Goal: Obtain resource: Download file/media

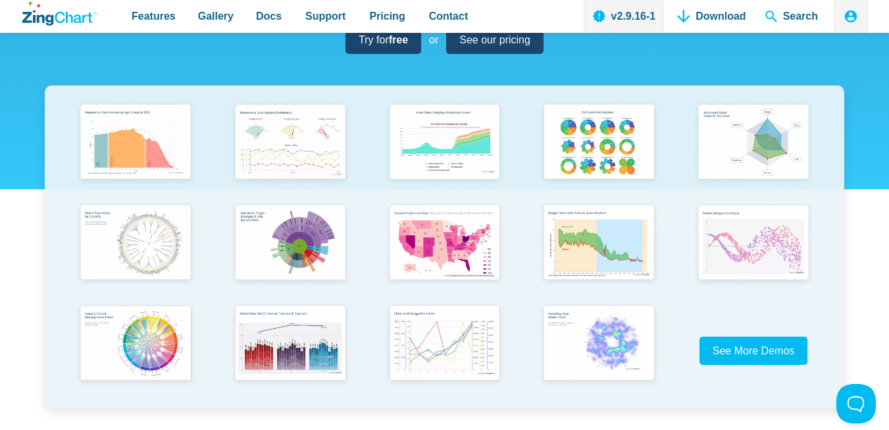
scroll to position [220, 0]
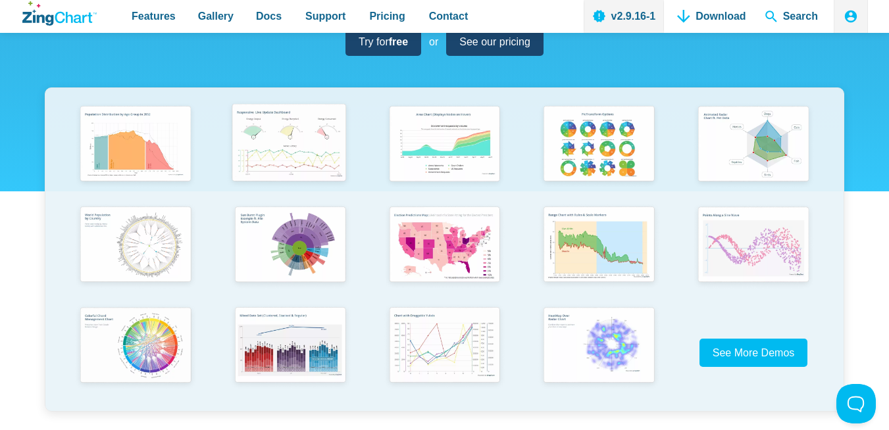
click at [300, 155] on img "App Content" at bounding box center [288, 144] width 127 height 91
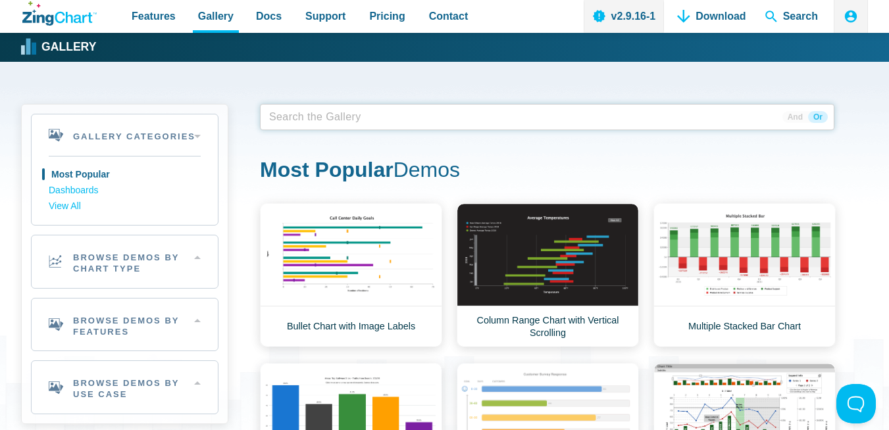
click at [328, 116] on span "App Content" at bounding box center [305, 117] width 83 height 18
click at [803, 117] on span "And" at bounding box center [795, 117] width 26 height 12
click at [819, 118] on span "Or" at bounding box center [818, 117] width 20 height 12
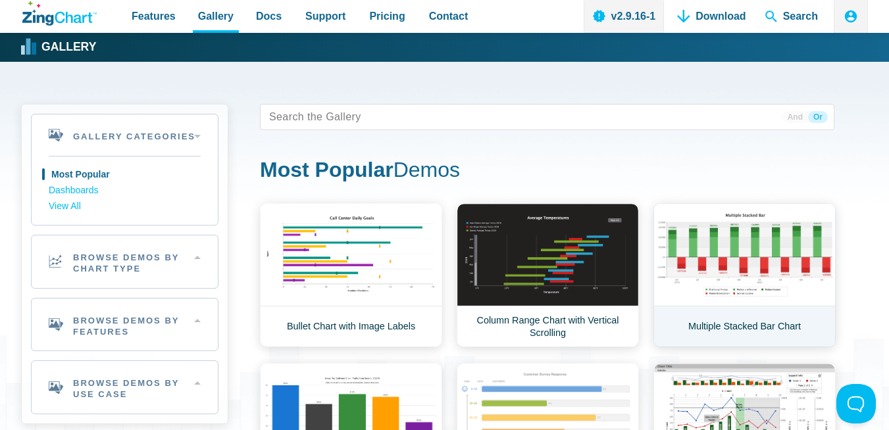
scroll to position [30, 0]
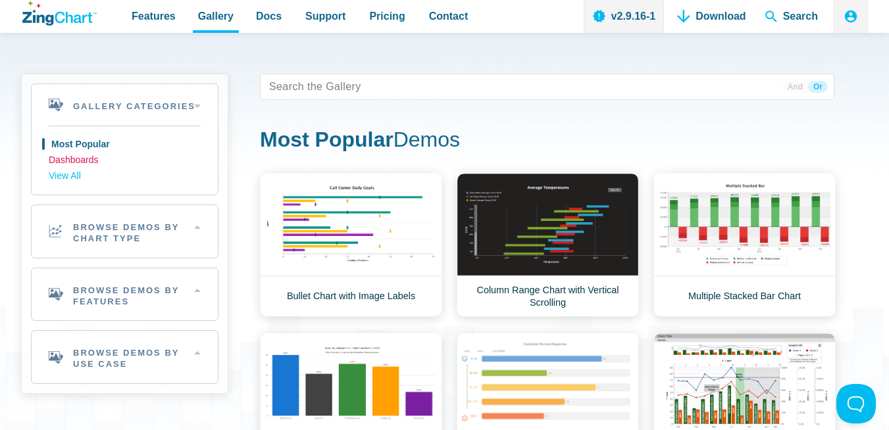
click at [106, 158] on link "Dashboards" at bounding box center [125, 161] width 152 height 16
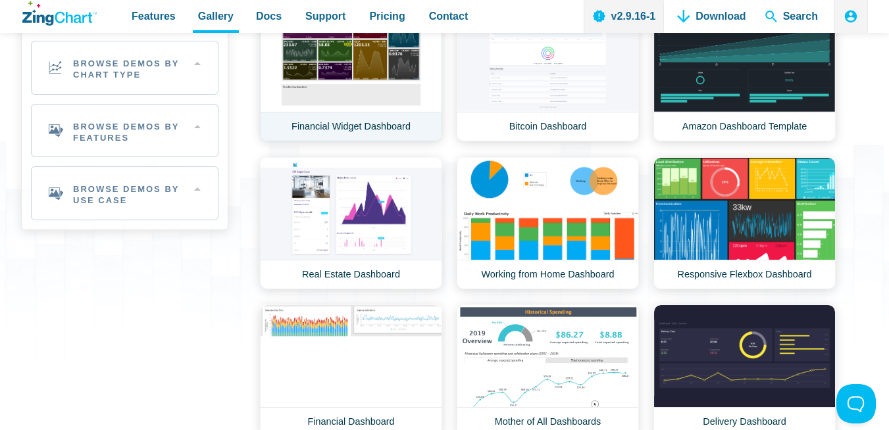
scroll to position [7, 0]
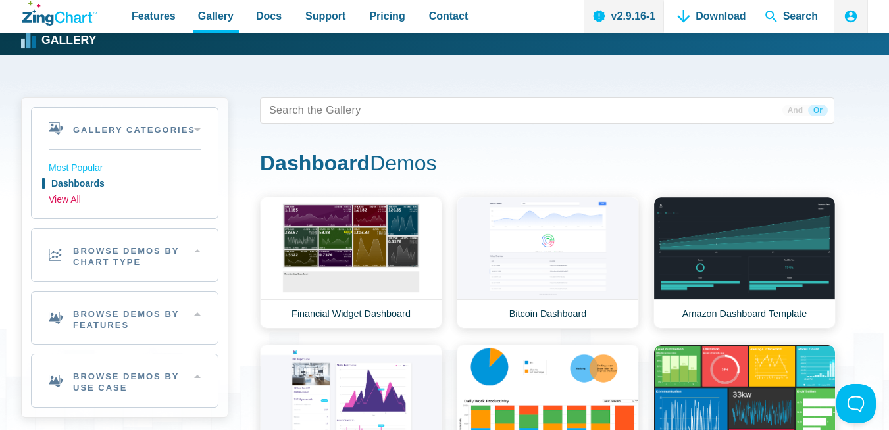
click at [75, 198] on link "View All" at bounding box center [125, 200] width 152 height 16
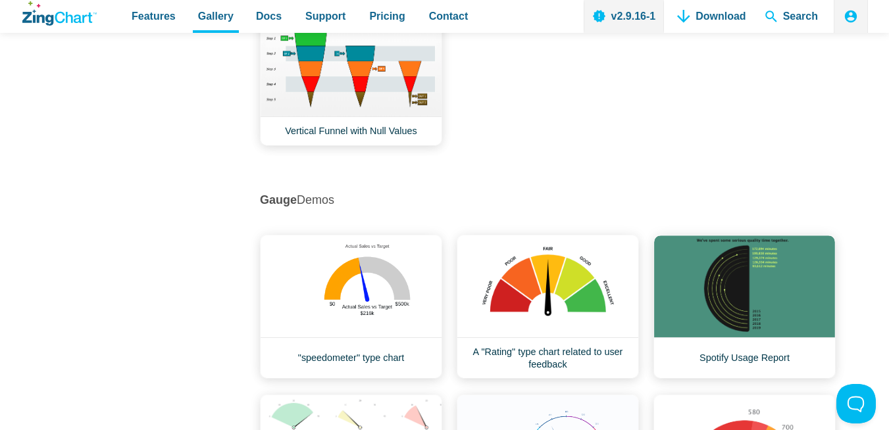
scroll to position [7897, 0]
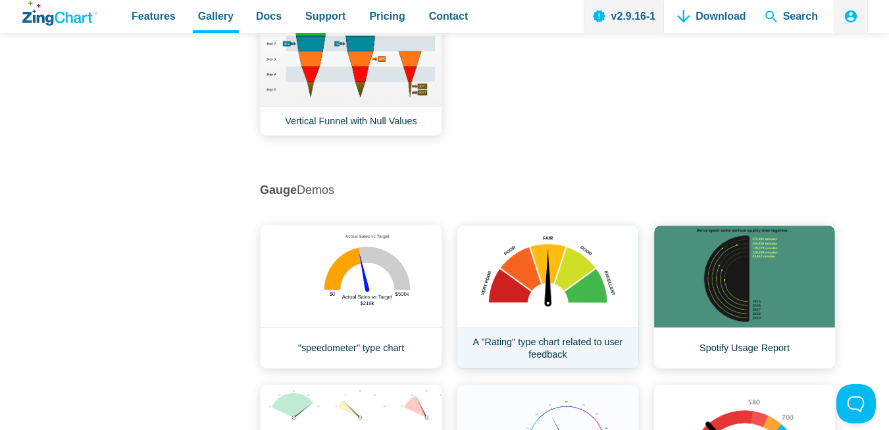
click at [555, 309] on link "A "Rating" type chart related to user feedback" at bounding box center [548, 297] width 182 height 144
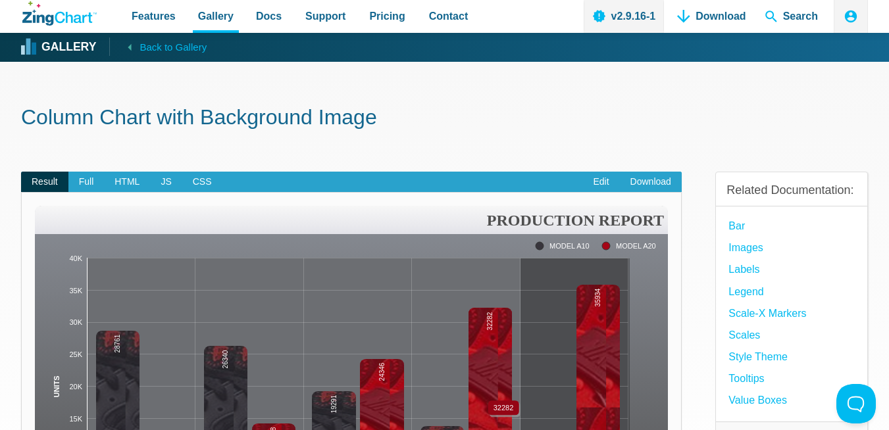
scroll to position [14, 0]
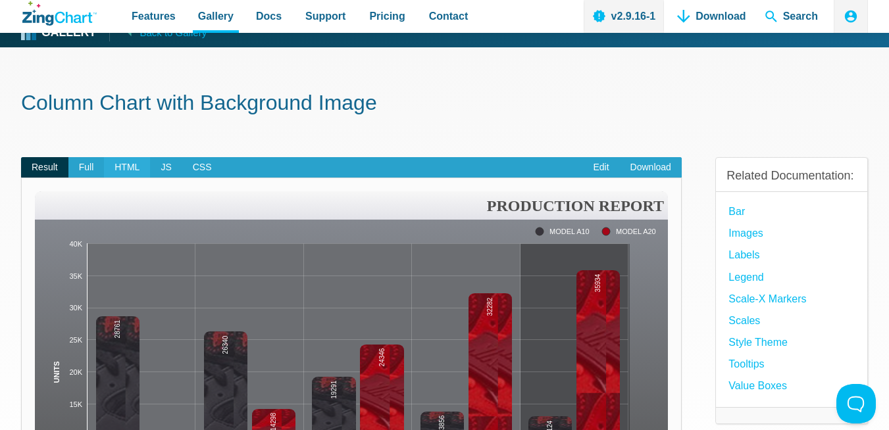
click at [119, 171] on span "HTML" at bounding box center [127, 167] width 46 height 21
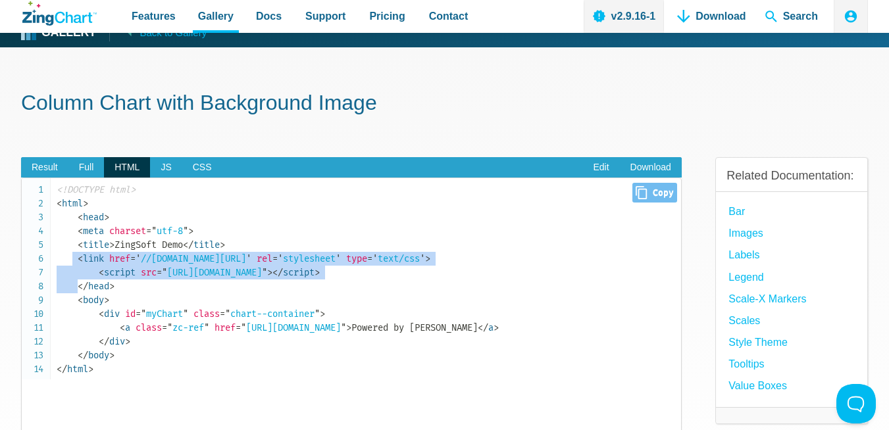
drag, startPoint x: 72, startPoint y: 259, endPoint x: 74, endPoint y: 284, distance: 25.7
click at [74, 284] on code "<!DOCTYPE html> < html > < head > < meta charset = " utf-8 " > < title > ZingSo…" at bounding box center [369, 279] width 624 height 193
copy code "< link href = ' //fonts.googleapis.com/css?family=Passion+One:700,400 ' rel = '…"
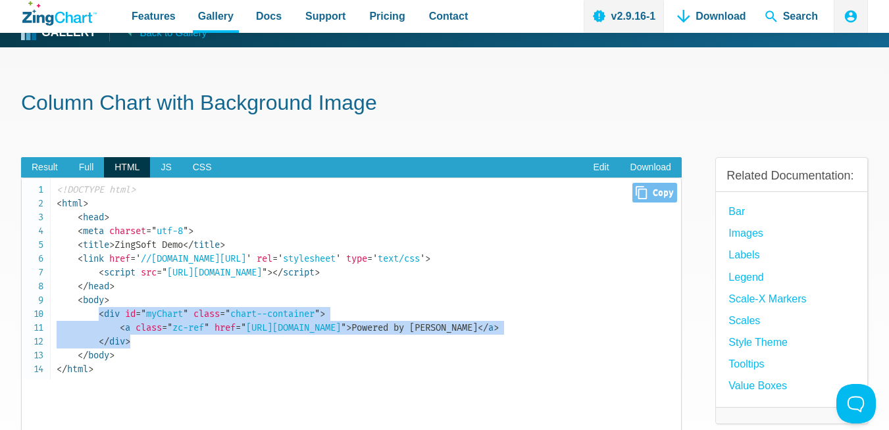
drag, startPoint x: 97, startPoint y: 316, endPoint x: 158, endPoint y: 348, distance: 68.8
click at [158, 348] on code "<!DOCTYPE html> < html > < head > < meta charset = " utf-8 " > < title > ZingSo…" at bounding box center [369, 279] width 624 height 193
copy code "< div id = " myChart " class = " chart--container " > < a class = " zc-ref " hr…"
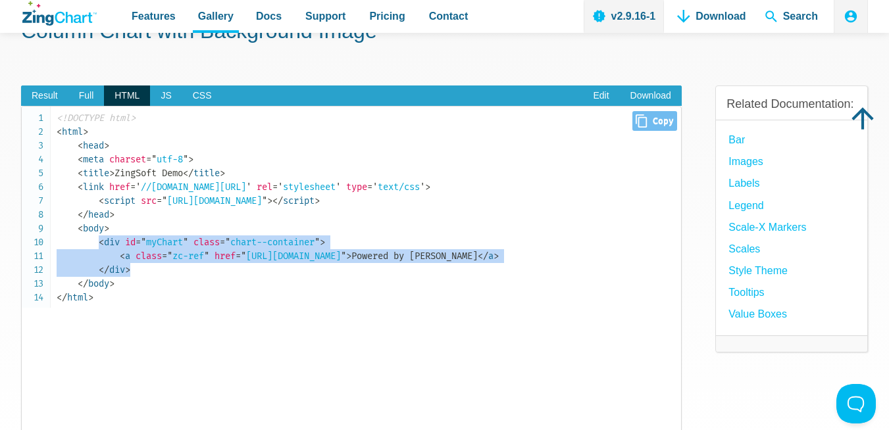
scroll to position [89, 0]
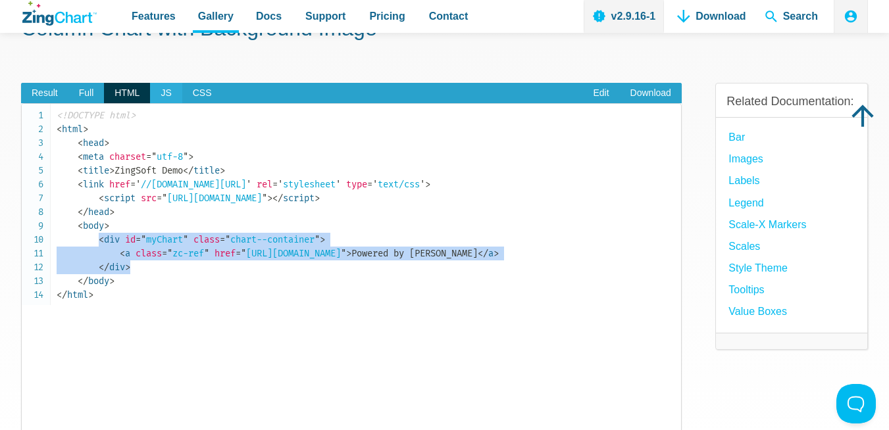
click at [172, 93] on span "JS" at bounding box center [166, 93] width 32 height 21
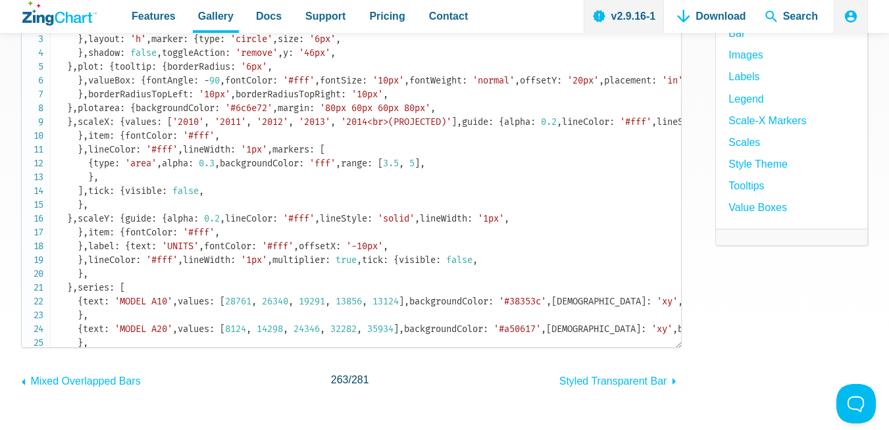
scroll to position [0, 0]
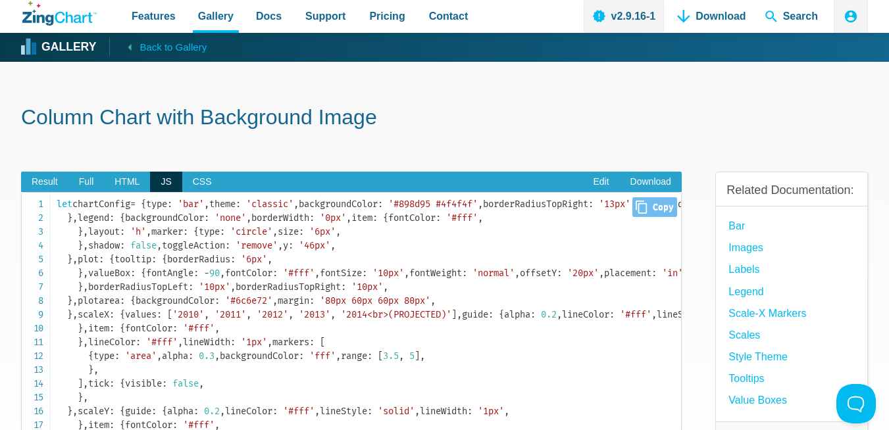
click at [637, 203] on icon "Close" at bounding box center [640, 207] width 11 height 13
copy code "< div id = " myChart " class = " chart--container " > < a class = " zc-ref " hr…"
type input "let chartConfig = { type: 'bar', theme: 'classic', backgroundColor: '#898d95 #4…"
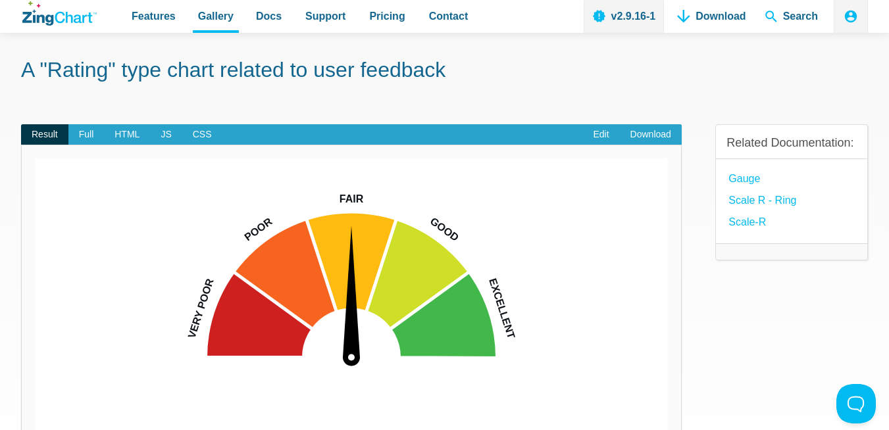
scroll to position [45, 0]
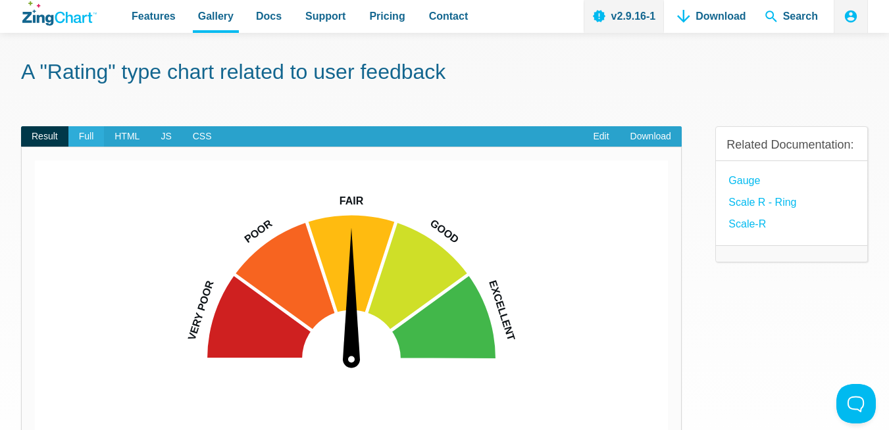
click at [90, 134] on span "Full" at bounding box center [86, 136] width 36 height 21
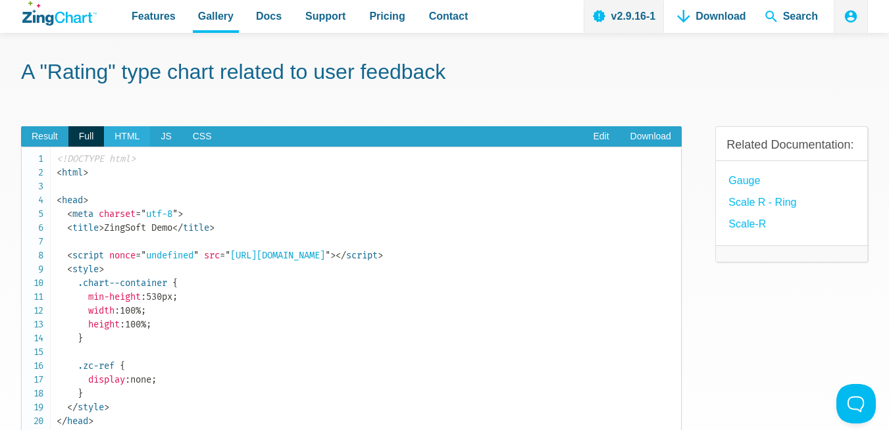
click at [123, 141] on span "HTML" at bounding box center [127, 136] width 46 height 21
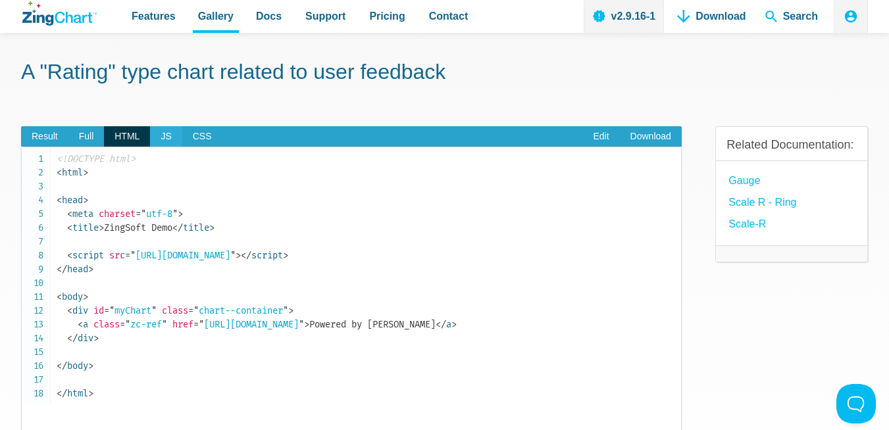
click at [170, 142] on span "JS" at bounding box center [166, 136] width 32 height 21
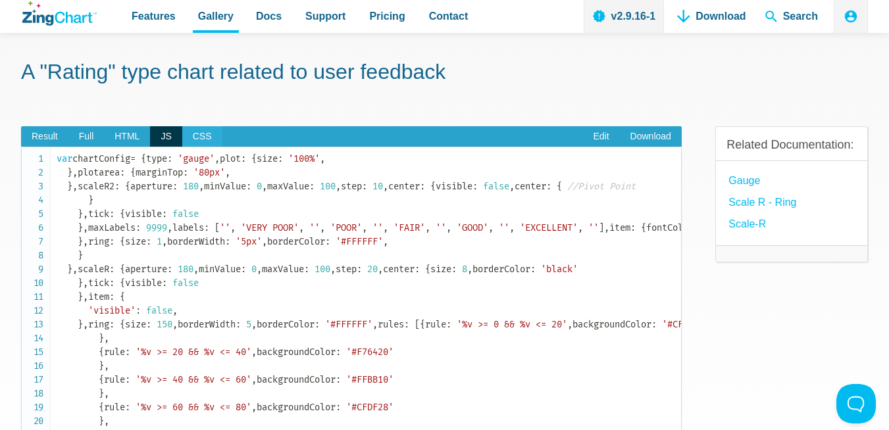
click at [205, 143] on span "CSS" at bounding box center [202, 136] width 40 height 21
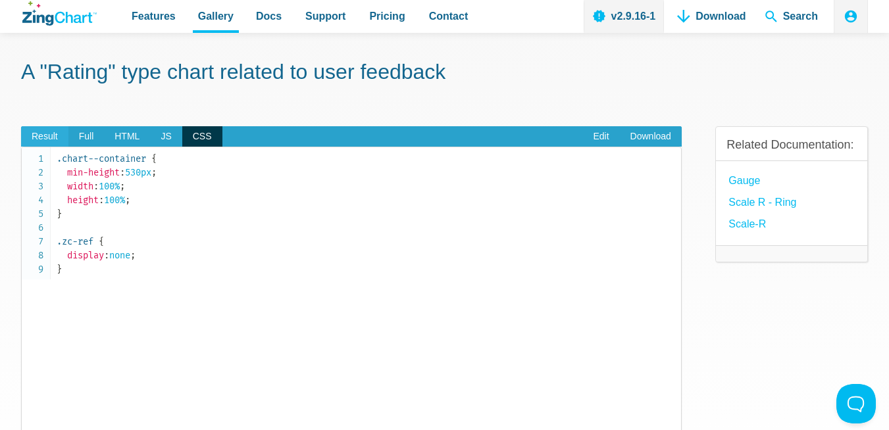
click at [43, 137] on span "Result" at bounding box center [44, 136] width 47 height 21
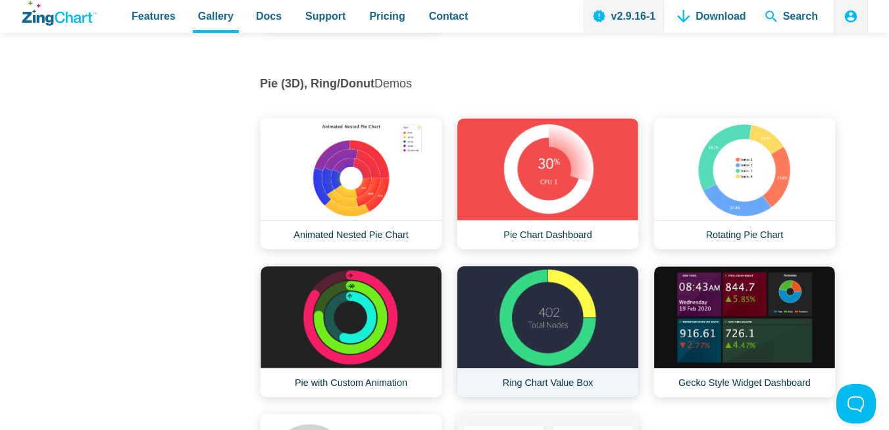
scroll to position [13102, 0]
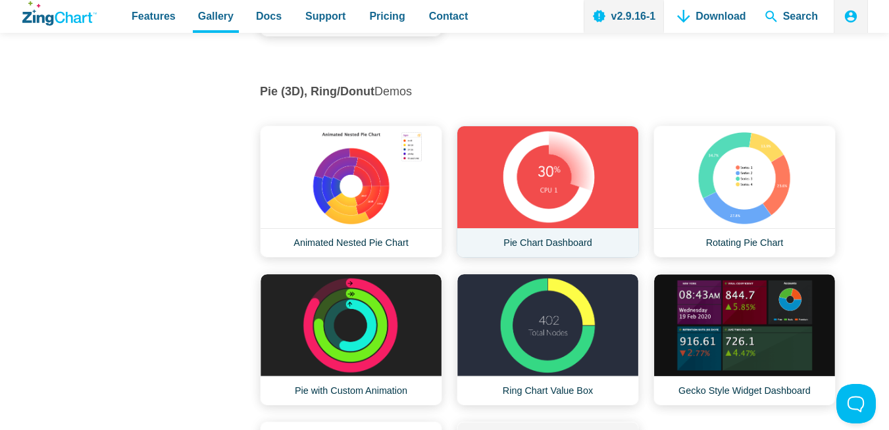
click at [553, 163] on link "Pie Chart Dashboard" at bounding box center [548, 192] width 182 height 132
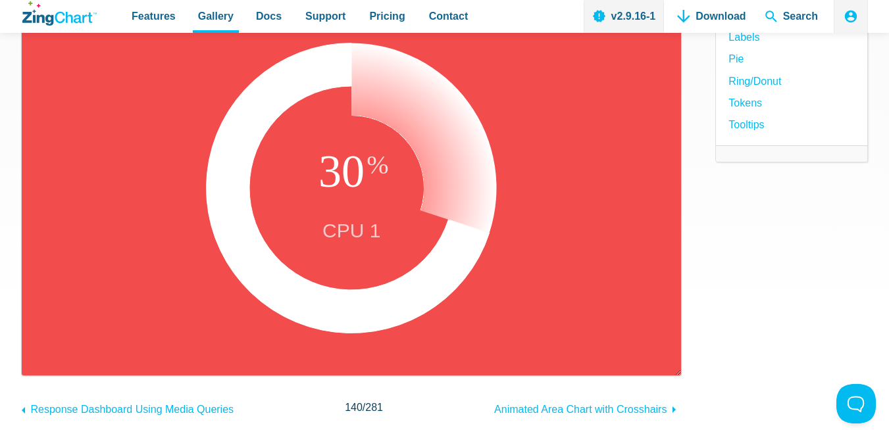
scroll to position [215, 0]
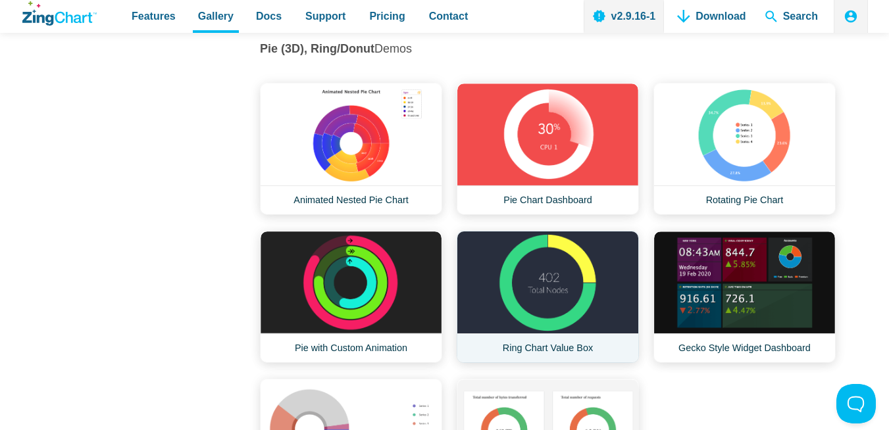
scroll to position [13143, 0]
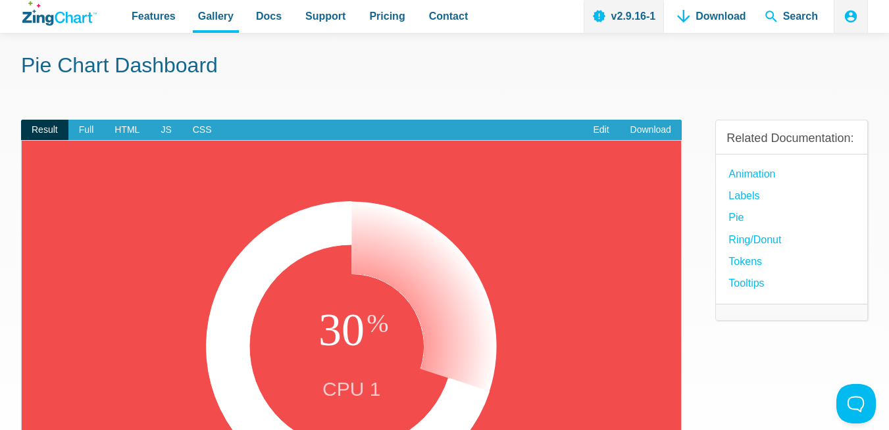
scroll to position [44, 0]
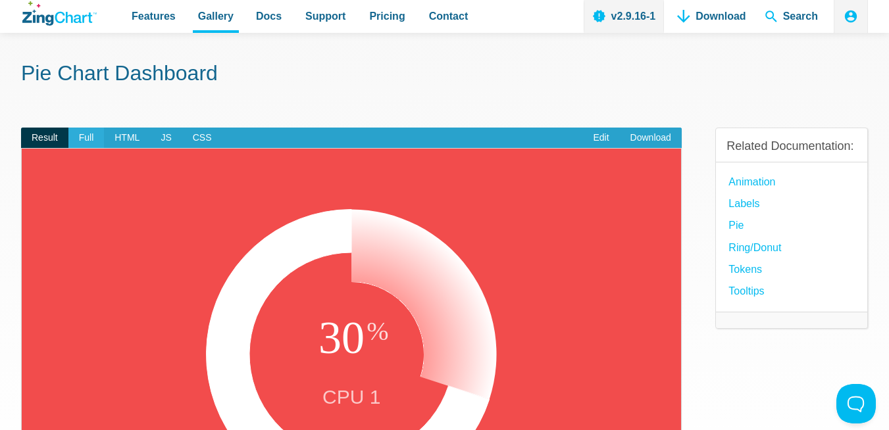
click at [79, 142] on span "Full" at bounding box center [86, 138] width 36 height 21
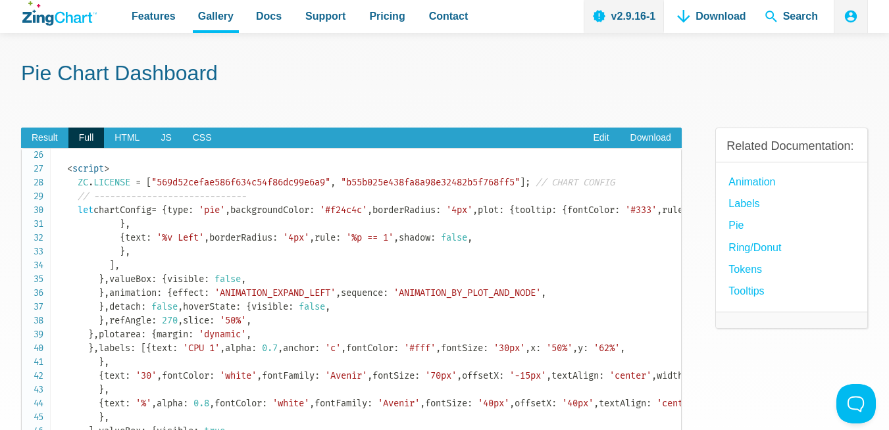
scroll to position [349, 0]
click at [52, 130] on span "Result" at bounding box center [44, 138] width 47 height 21
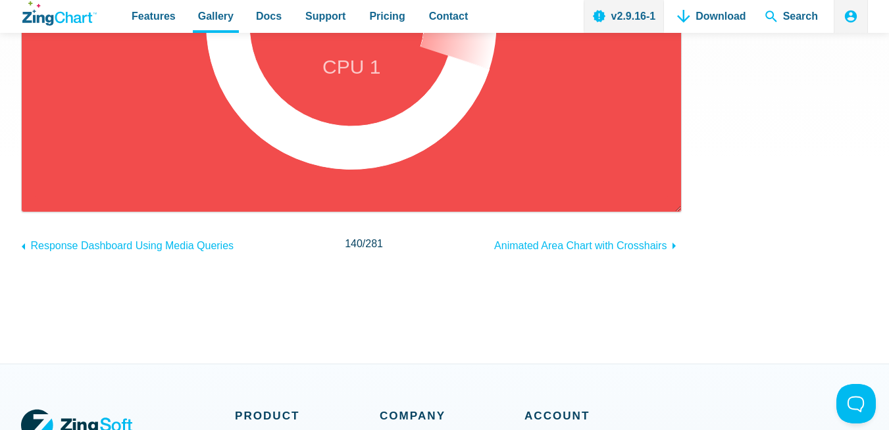
scroll to position [0, 0]
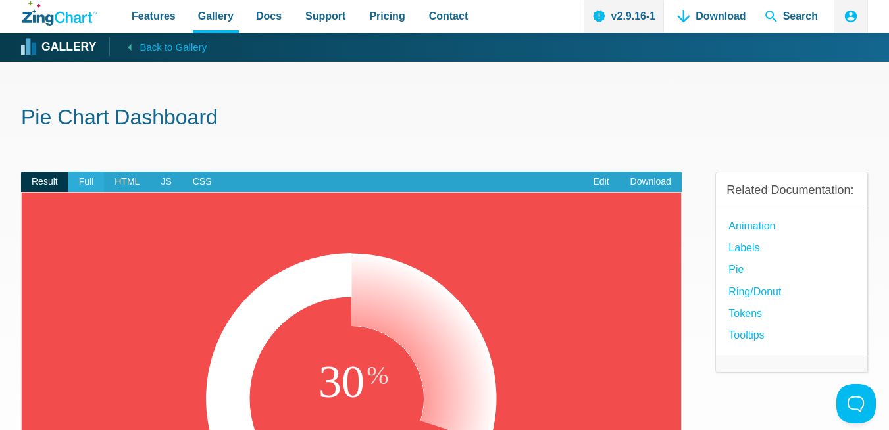
click at [82, 180] on span "Full" at bounding box center [86, 182] width 36 height 21
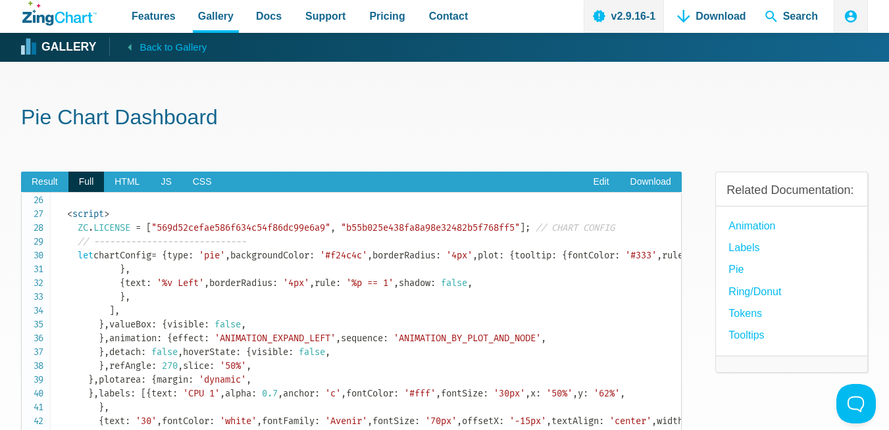
drag, startPoint x: 60, startPoint y: 228, endPoint x: 116, endPoint y: 251, distance: 60.5
click at [116, 251] on code "<!doctype html> < html class = " zc-html " > < head > < meta charset = " utf-8 …" at bounding box center [369, 262] width 624 height 829
copy code "< div id = " myChart " class = " chart--container " > < a href = " https://www.…"
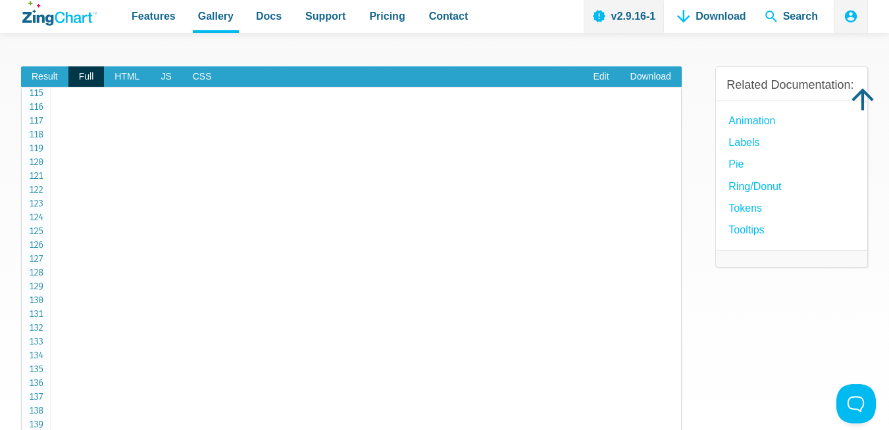
scroll to position [1580, 0]
drag, startPoint x: 64, startPoint y: 176, endPoint x: 132, endPoint y: 386, distance: 220.7
copy code "< script > ZC . LICENSE = [ "569d52cefae586f634c54f86dc99e6a9" , "b55b025e438fa…"
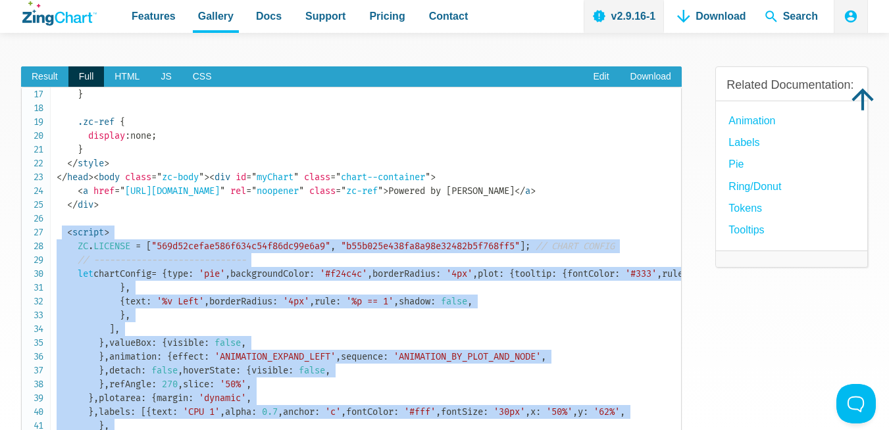
scroll to position [0, 0]
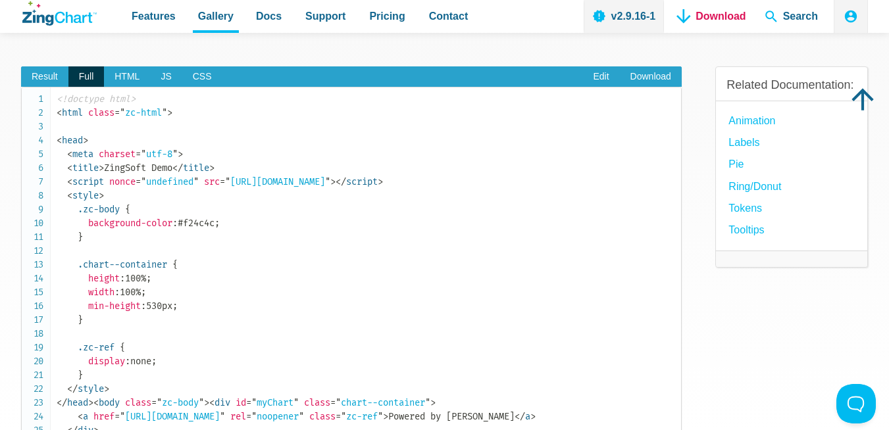
click at [722, 26] on link "Download" at bounding box center [711, 16] width 79 height 33
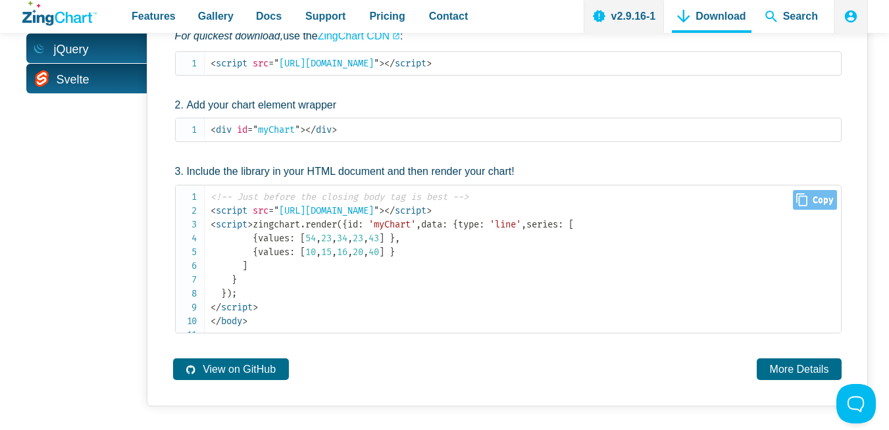
scroll to position [833, 0]
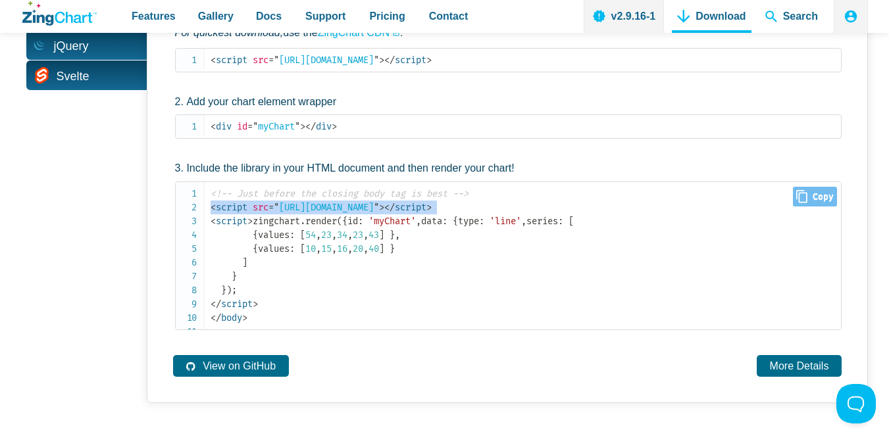
drag, startPoint x: 206, startPoint y: 180, endPoint x: 200, endPoint y: 194, distance: 15.6
click at [200, 194] on pre "<!-- Just before the closing body tag is best --> < script src = " [URL][DOMAIN…" at bounding box center [508, 256] width 667 height 149
copy code "< script src = " [URL][DOMAIN_NAME] " > </ script >"
